Goal: Check status: Check status

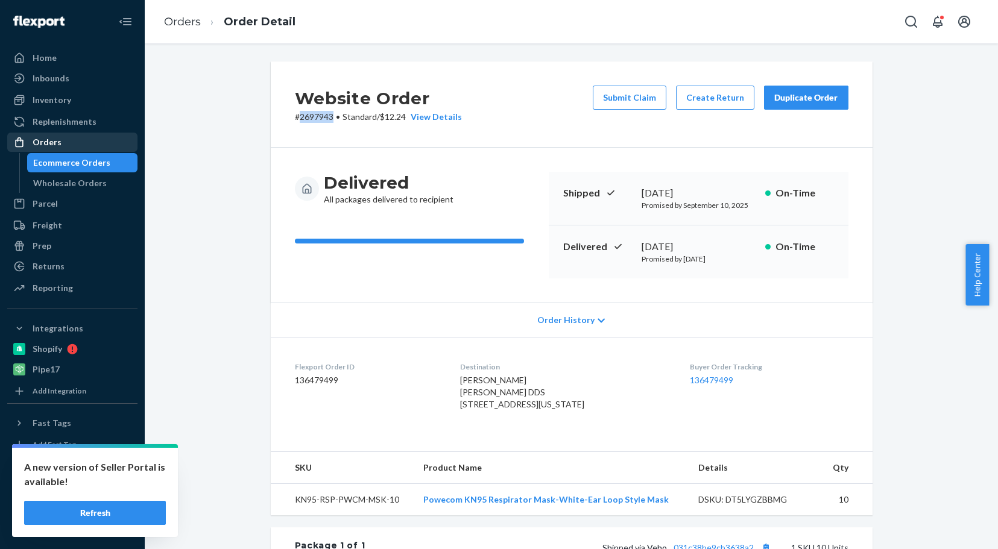
click at [54, 145] on div "Orders" at bounding box center [47, 142] width 29 height 12
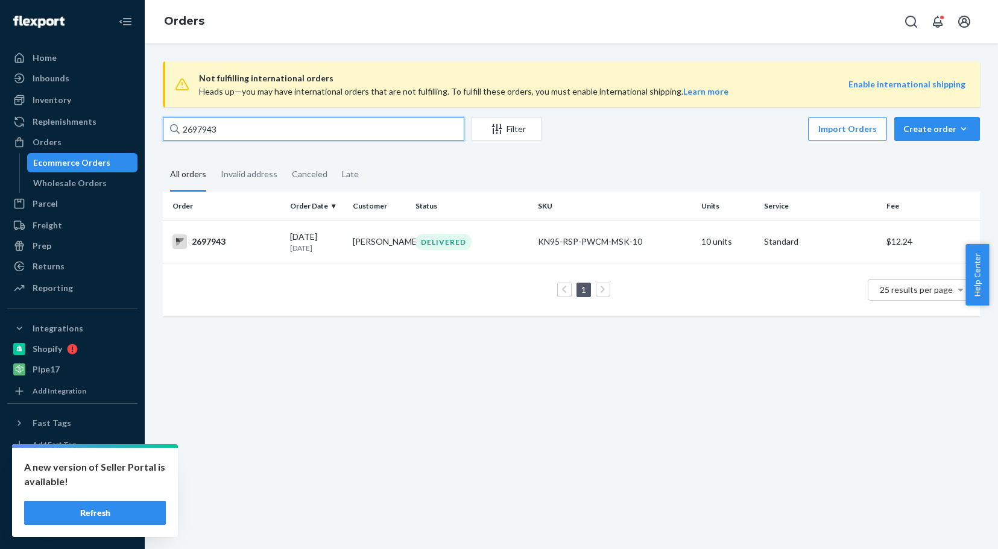
click at [230, 127] on input "2697943" at bounding box center [313, 129] width 301 height 24
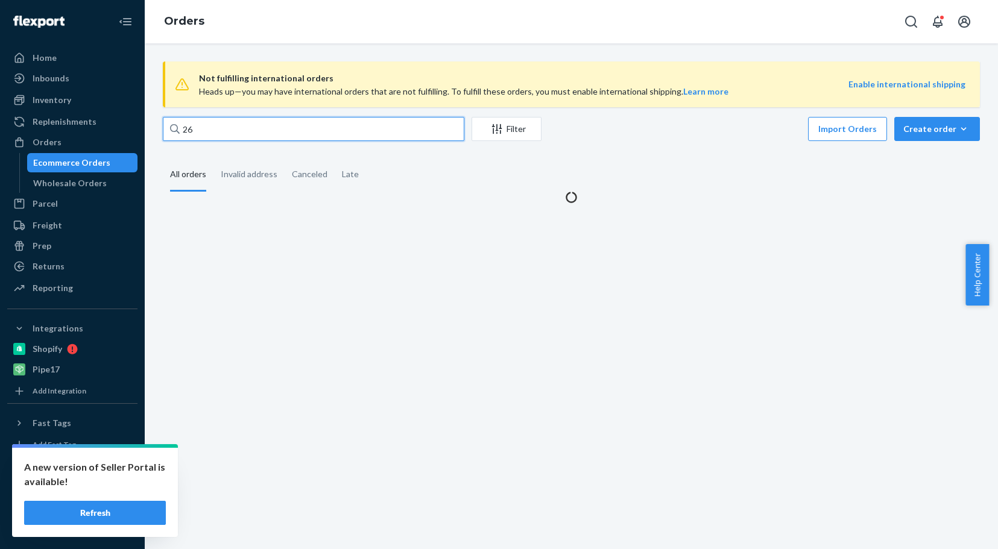
type input "2"
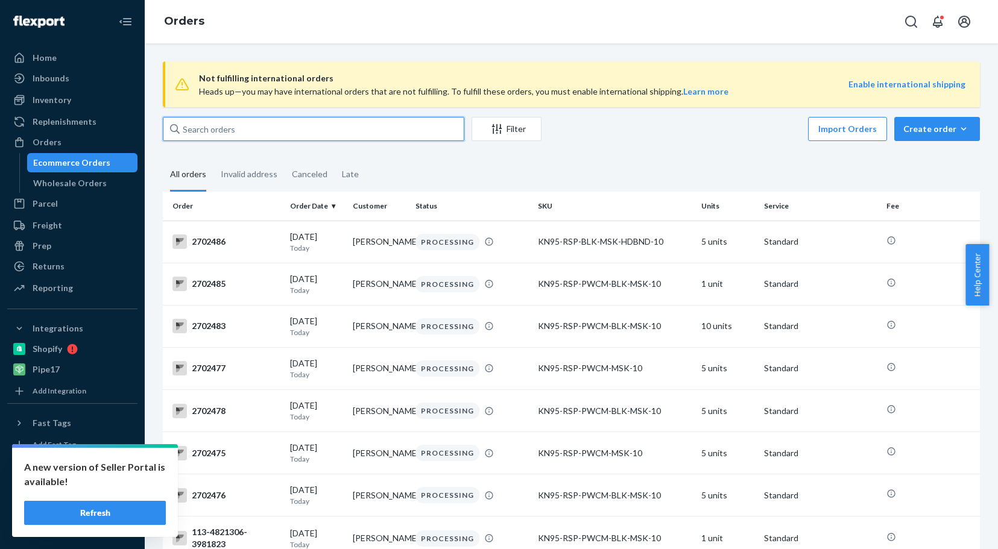
paste input "2696560"
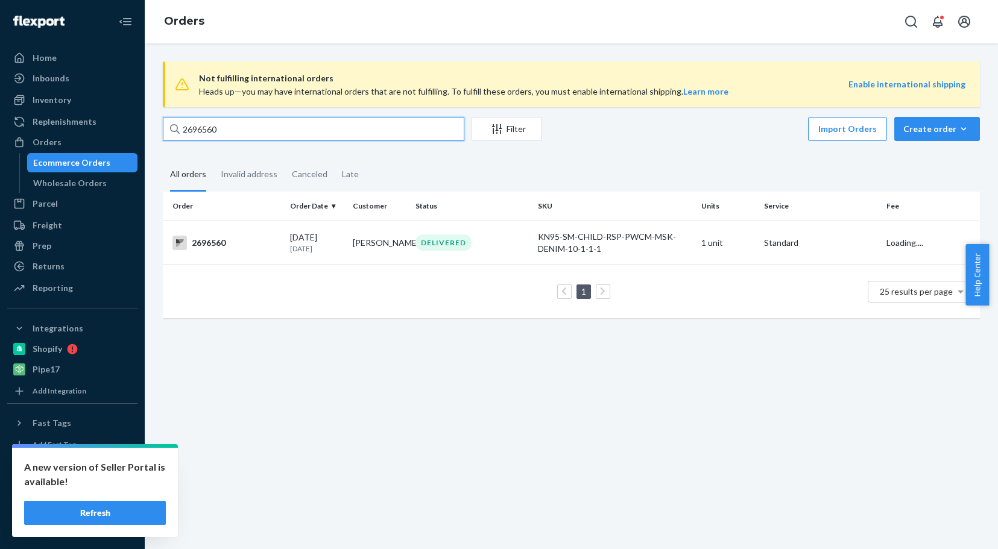
type input "2696560"
click at [207, 243] on div "2696560" at bounding box center [226, 243] width 108 height 14
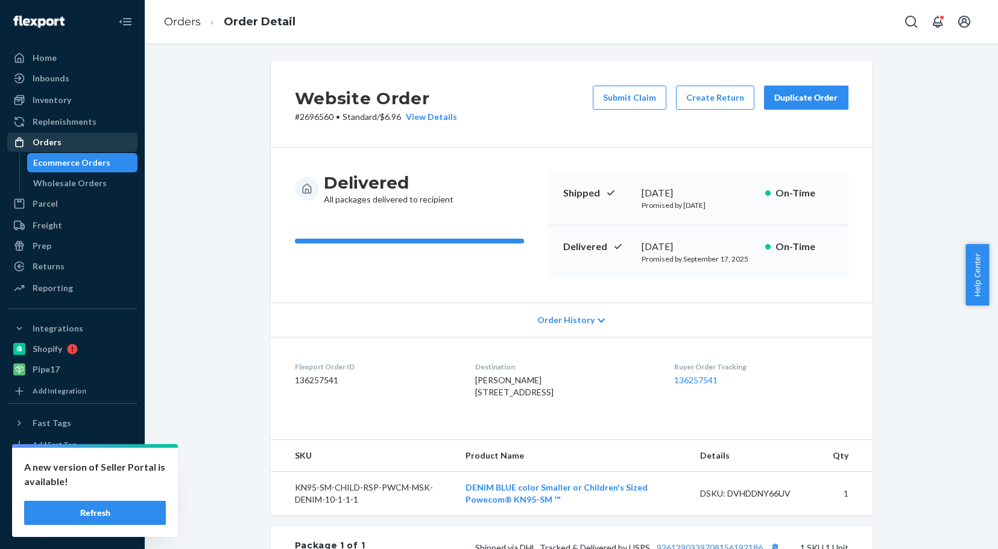
click at [38, 137] on div "Orders" at bounding box center [47, 142] width 29 height 12
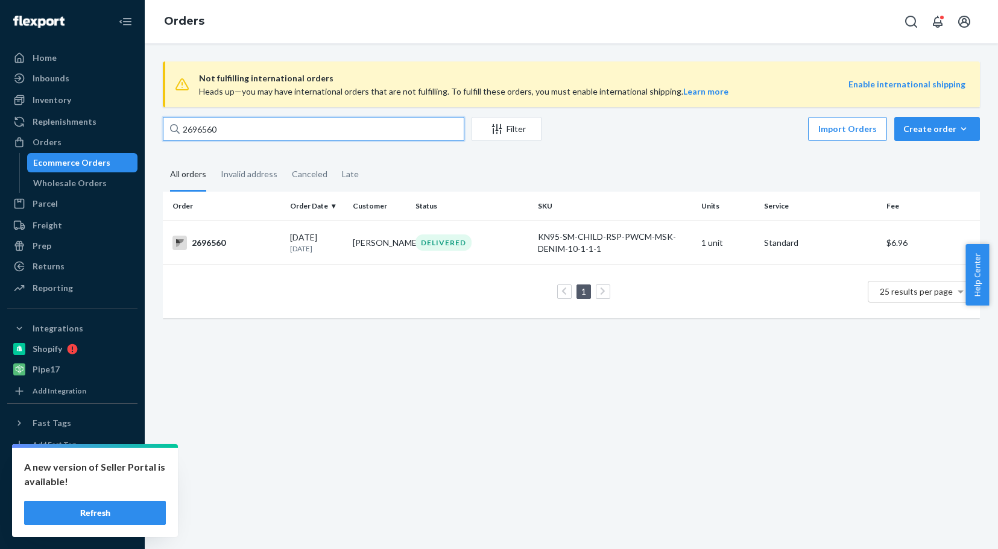
click at [234, 126] on input "2696560" at bounding box center [313, 129] width 301 height 24
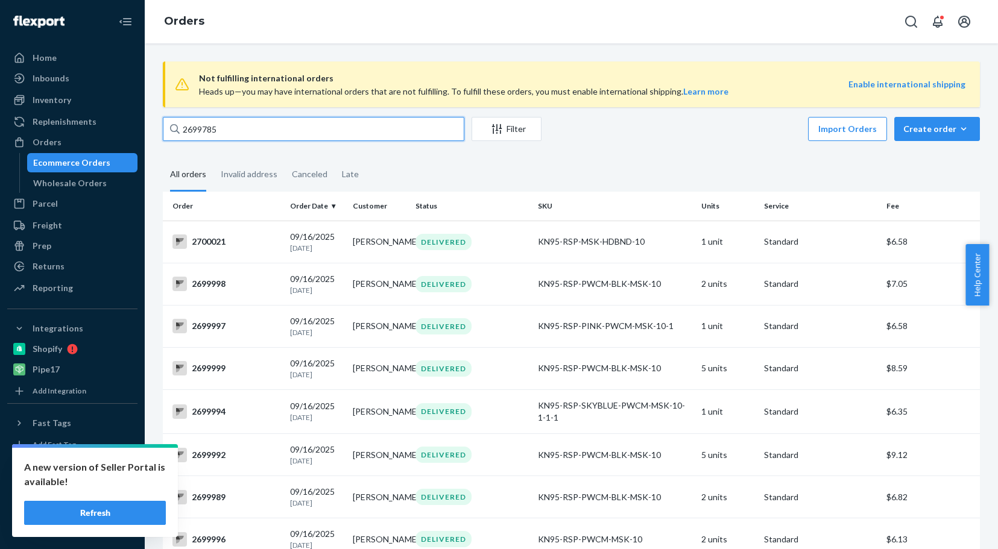
type input "2699785"
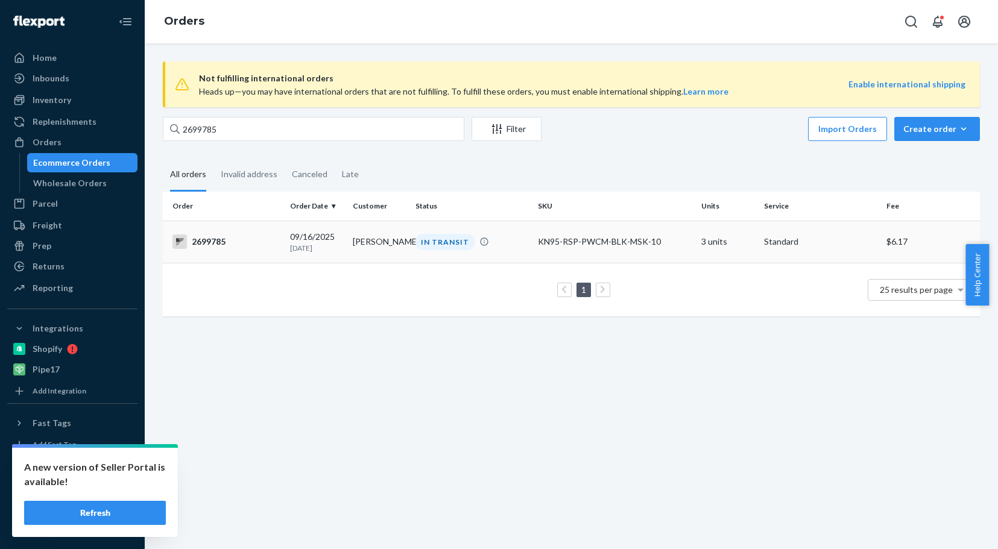
click at [220, 239] on div "2699785" at bounding box center [226, 242] width 108 height 14
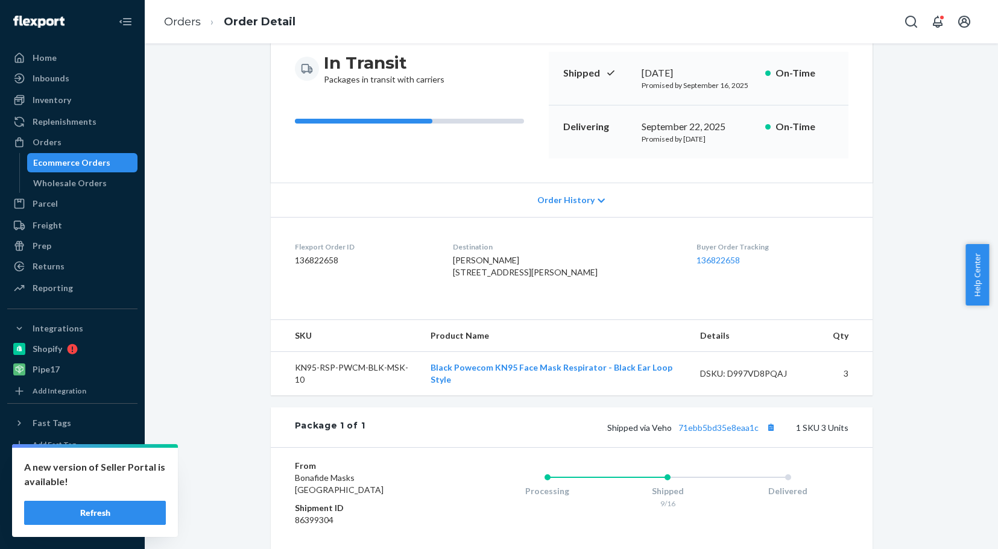
scroll to position [121, 0]
click at [721, 432] on link "71ebb5bd35e8eaa1c" at bounding box center [718, 427] width 80 height 10
click at [74, 148] on div "Orders" at bounding box center [72, 142] width 128 height 17
